Goal: Find specific page/section

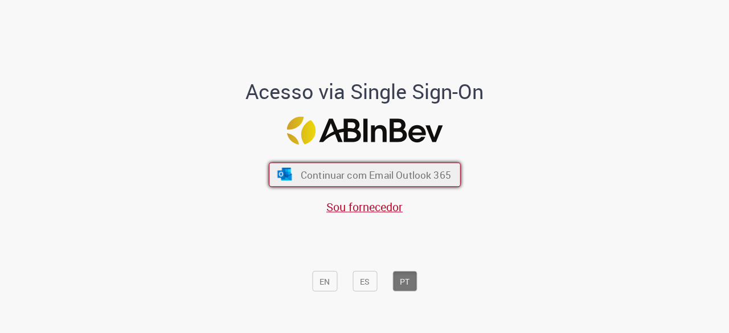
drag, startPoint x: 407, startPoint y: 182, endPoint x: 413, endPoint y: 184, distance: 6.5
click at [407, 181] on font "Continuar com Email Outlook 365" at bounding box center [375, 175] width 150 height 13
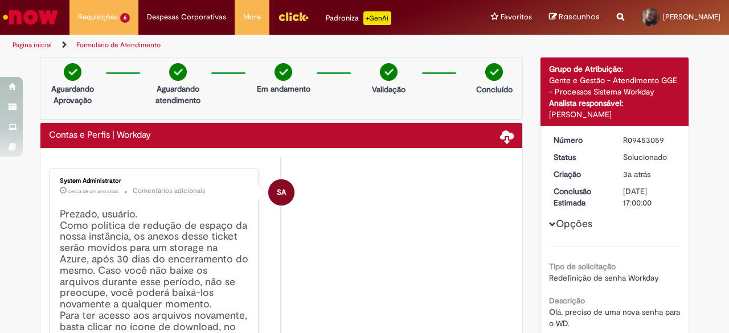
click at [43, 9] on img "Ir para a Homepage" at bounding box center [30, 17] width 59 height 23
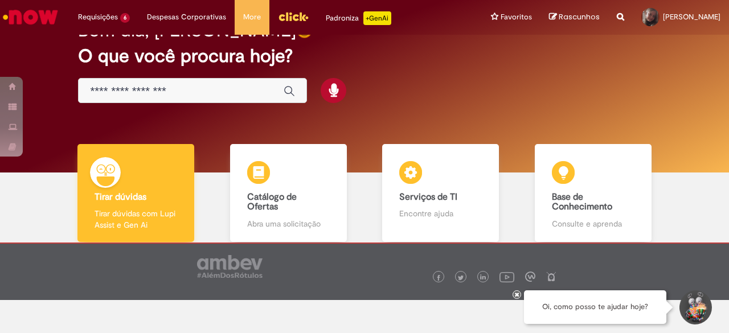
scroll to position [57, 0]
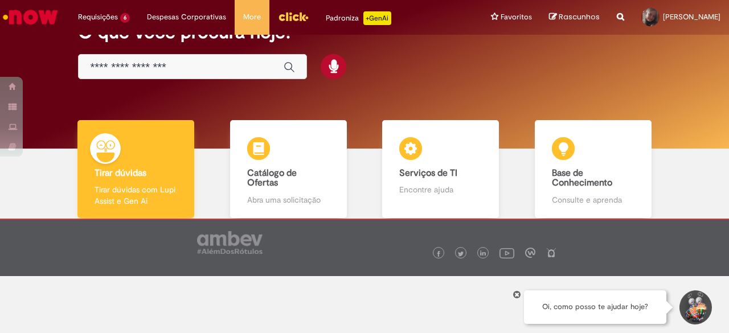
click at [148, 185] on p "Tirar dúvidas com Lupi Assist e Gen Ai" at bounding box center [136, 195] width 83 height 23
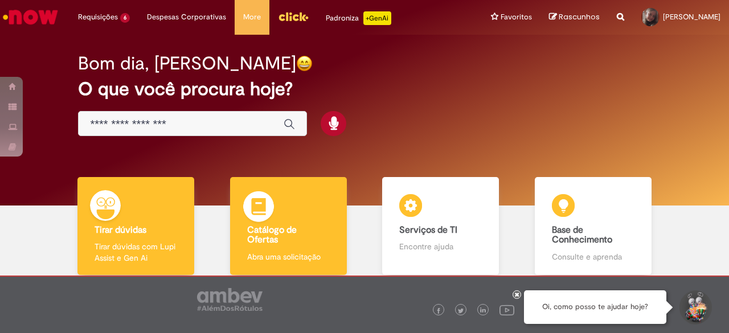
click at [294, 226] on h4 "Catálogo de Ofertas" at bounding box center [288, 236] width 83 height 20
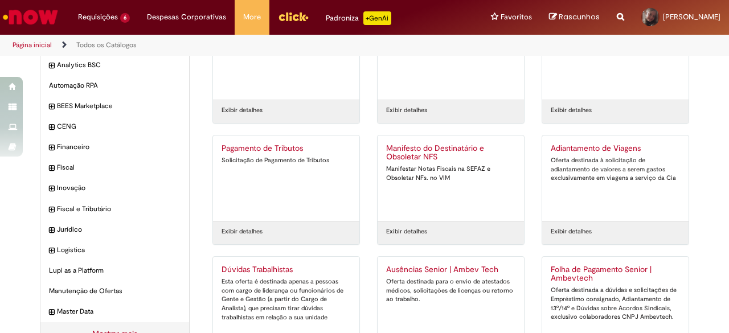
scroll to position [114, 0]
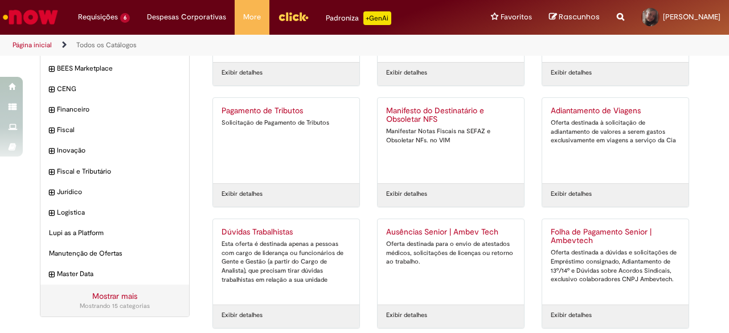
click at [618, 228] on h2 "Folha de Pagamento Senior | Ambevtech" at bounding box center [615, 237] width 129 height 18
